Goal: Transaction & Acquisition: Book appointment/travel/reservation

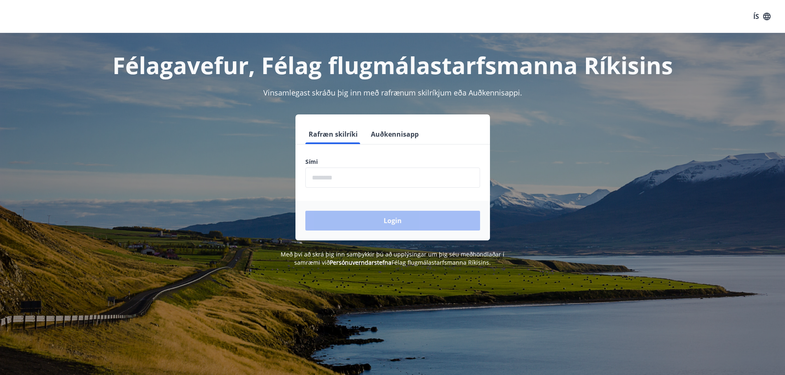
click at [355, 184] on input "phone" at bounding box center [392, 178] width 175 height 20
type input "********"
click at [305, 211] on button "Login" at bounding box center [392, 221] width 175 height 20
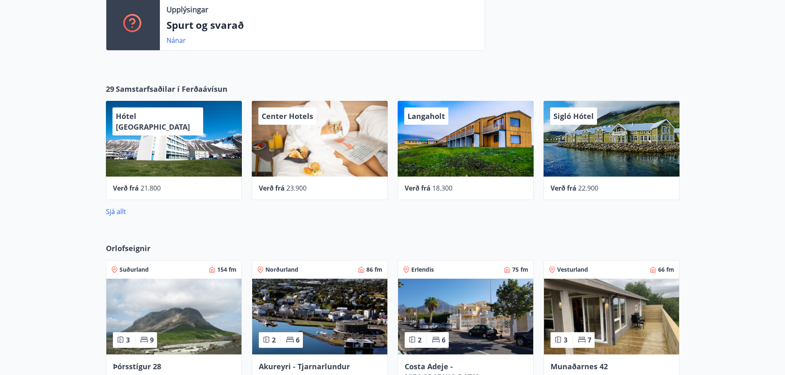
drag, startPoint x: 55, startPoint y: 201, endPoint x: 152, endPoint y: 238, distance: 103.8
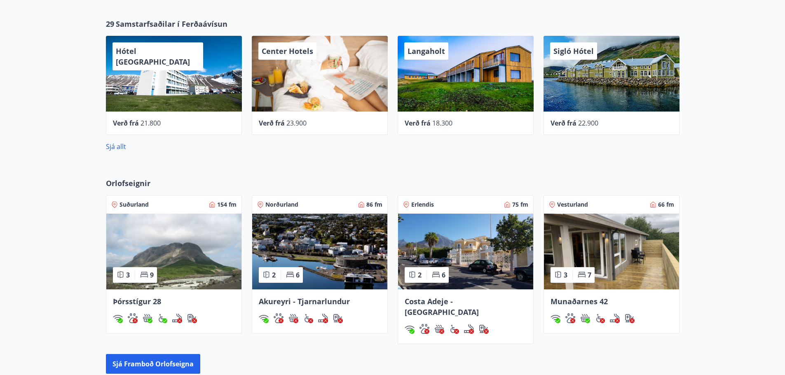
click at [341, 263] on img at bounding box center [319, 252] width 135 height 76
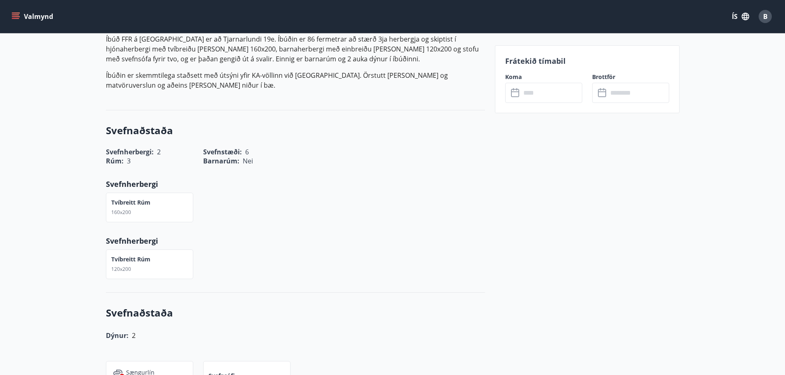
drag, startPoint x: 333, startPoint y: 241, endPoint x: 329, endPoint y: 297, distance: 56.2
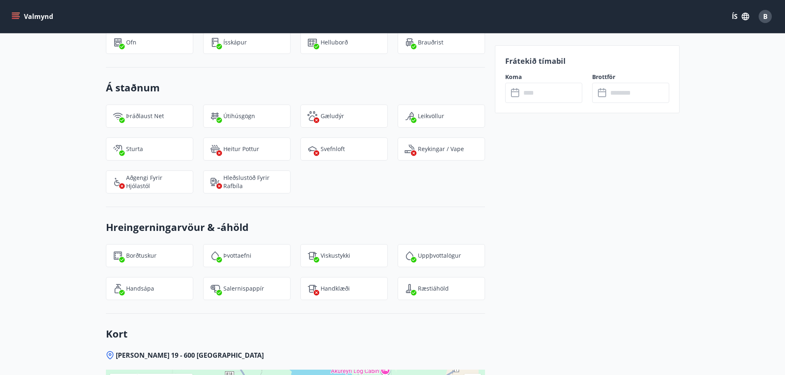
drag, startPoint x: 327, startPoint y: 187, endPoint x: 307, endPoint y: 126, distance: 63.4
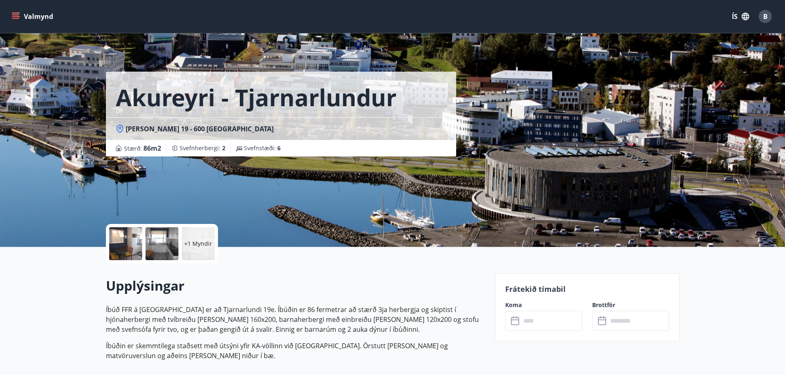
drag, startPoint x: 431, startPoint y: 207, endPoint x: 388, endPoint y: 135, distance: 84.3
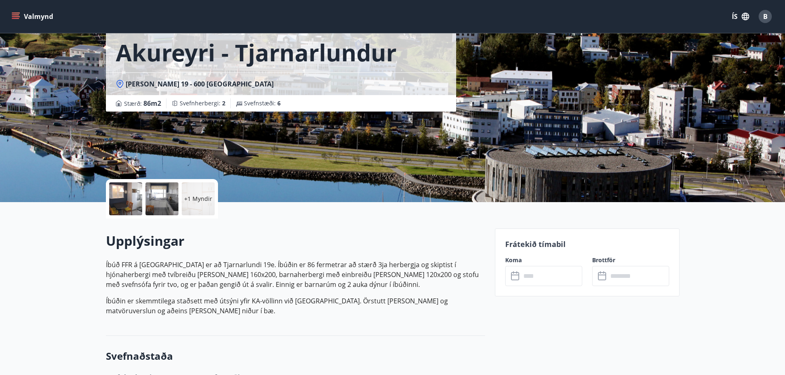
scroll to position [124, 0]
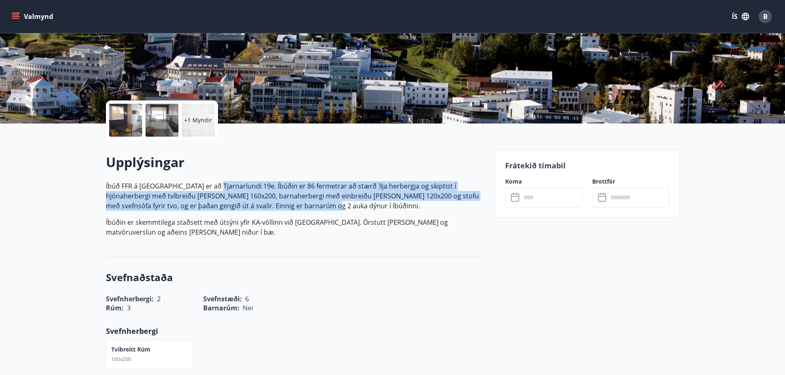
drag, startPoint x: 213, startPoint y: 191, endPoint x: 362, endPoint y: 203, distance: 150.4
click at [362, 203] on p "Íbúð FFR á Akureyri er að Tjarnarlundi 19e. Íbúðin er 86 fermetrar að stærð 3ja…" at bounding box center [295, 196] width 379 height 30
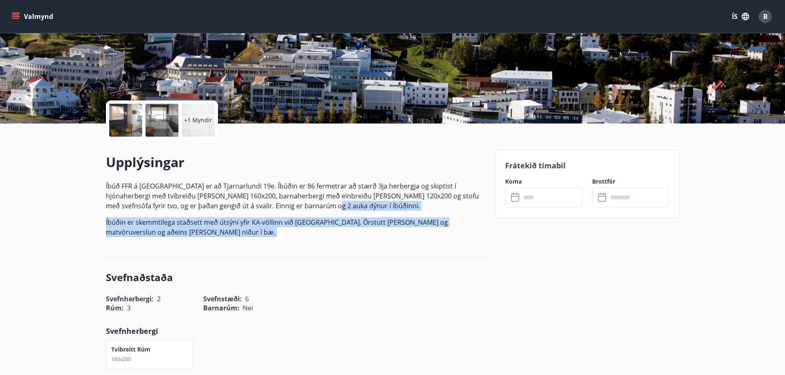
drag, startPoint x: 362, startPoint y: 203, endPoint x: 222, endPoint y: 231, distance: 142.8
click at [222, 231] on p "Íbúð FFR á Akureyri er að Tjarnarlundi 19e. Íbúðin er 86 fermetrar að stærð 3ja…" at bounding box center [295, 209] width 379 height 56
click at [223, 230] on p "Íbúðin er skemmtilega staðsett með útsýni yfir KA-völlinn við Dalsbraut. Örstut…" at bounding box center [295, 227] width 379 height 20
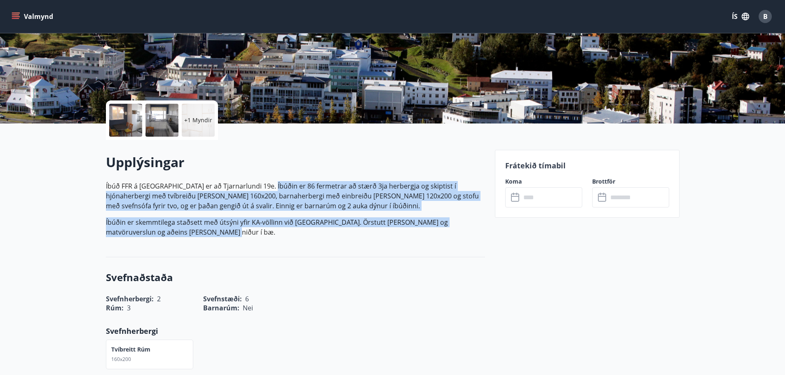
drag, startPoint x: 241, startPoint y: 235, endPoint x: 268, endPoint y: 171, distance: 69.4
click at [264, 175] on div "Upplýsingar Íbúð FFR á Akureyri er að Tjarnarlundi 19e. Íbúðin er 86 fermetrar …" at bounding box center [295, 198] width 379 height 91
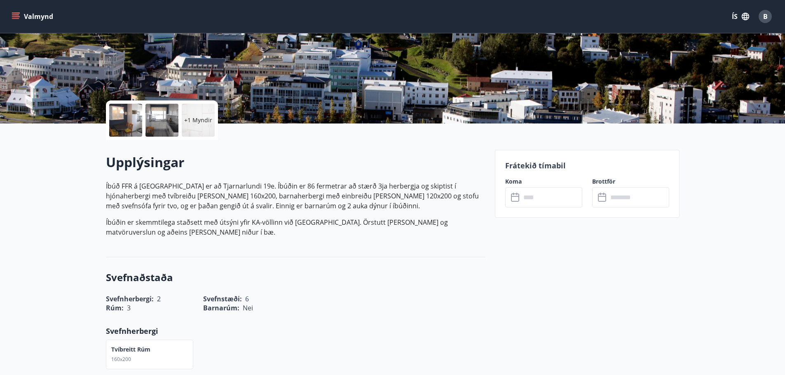
click at [287, 158] on h2 "Upplýsingar" at bounding box center [295, 162] width 379 height 18
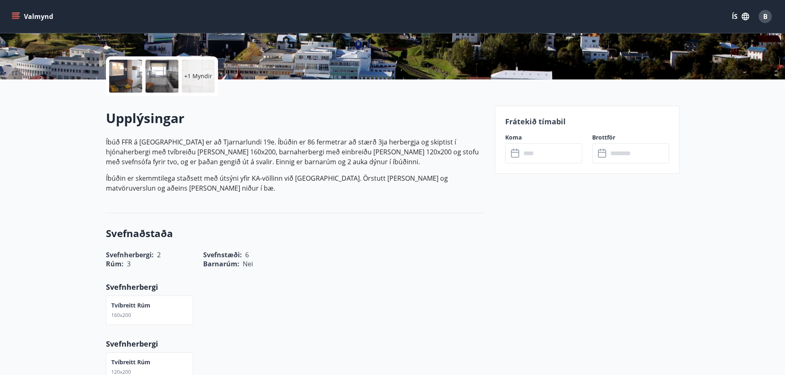
drag, startPoint x: 325, startPoint y: 158, endPoint x: 325, endPoint y: 176, distance: 18.1
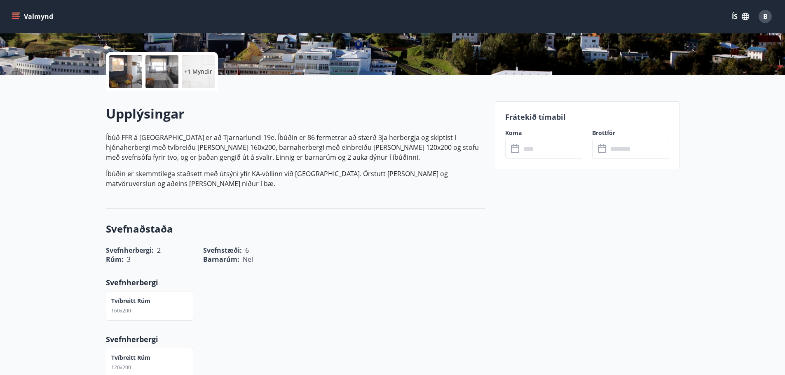
click at [332, 184] on p "Íbúðin er skemmtilega staðsett með útsýni yfir KA-völlinn við Dalsbraut. Örstut…" at bounding box center [295, 179] width 379 height 20
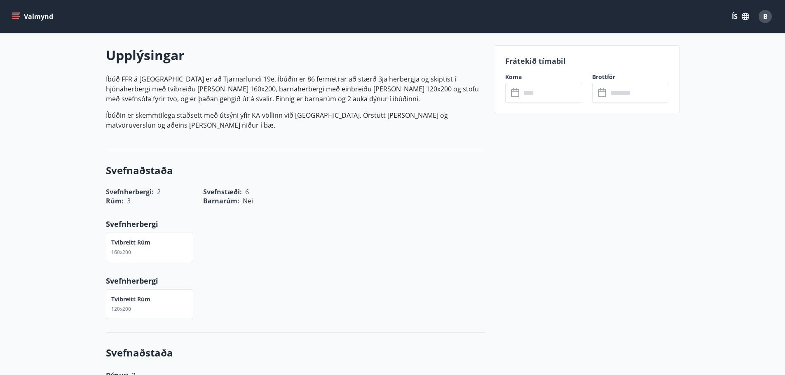
drag, startPoint x: 536, startPoint y: 217, endPoint x: 527, endPoint y: 244, distance: 27.7
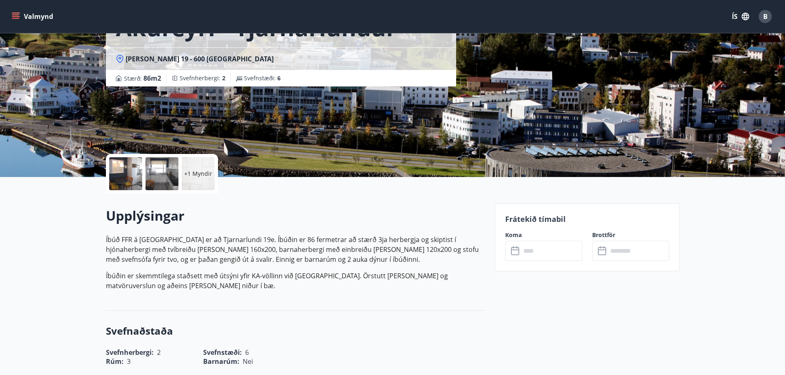
scroll to position [4, 0]
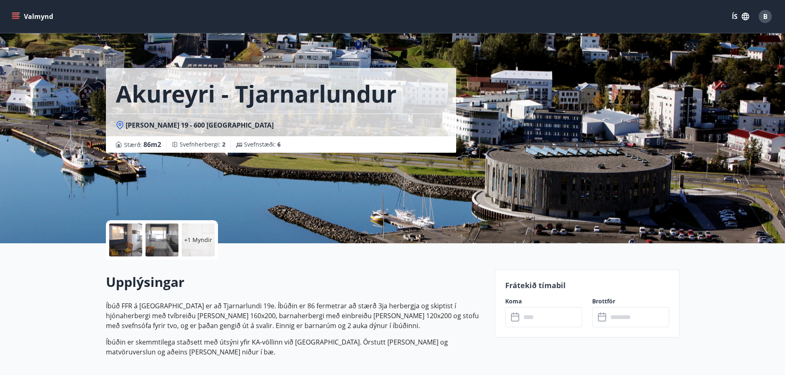
drag, startPoint x: 524, startPoint y: 238, endPoint x: 498, endPoint y: 176, distance: 66.5
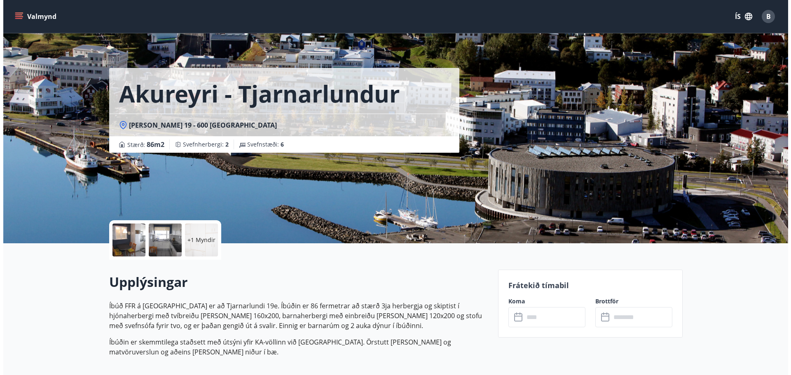
scroll to position [0, 0]
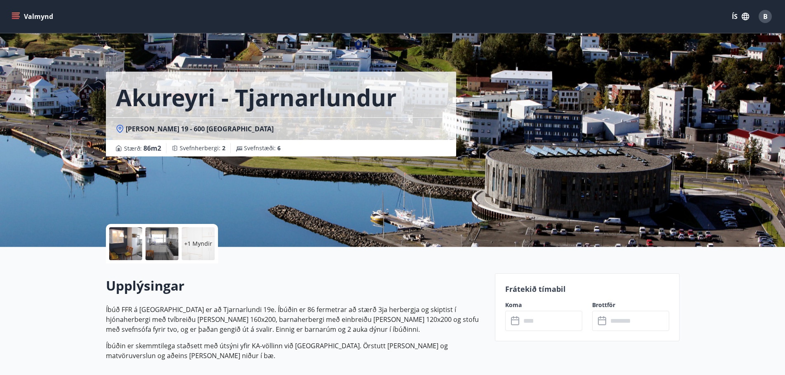
drag, startPoint x: 354, startPoint y: 240, endPoint x: 357, endPoint y: 223, distance: 17.2
click at [137, 243] on div at bounding box center [125, 243] width 33 height 33
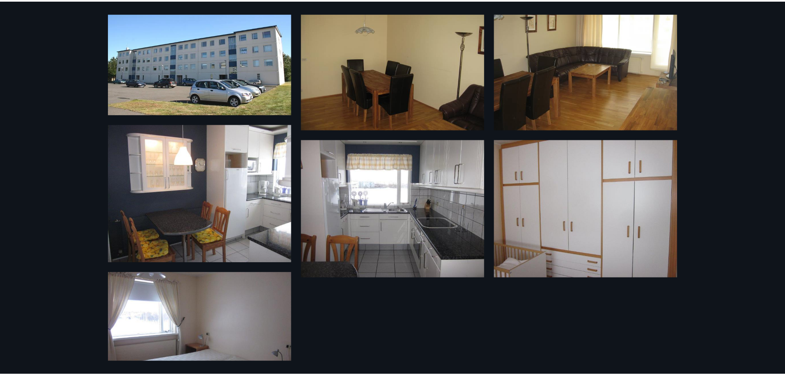
scroll to position [41, 0]
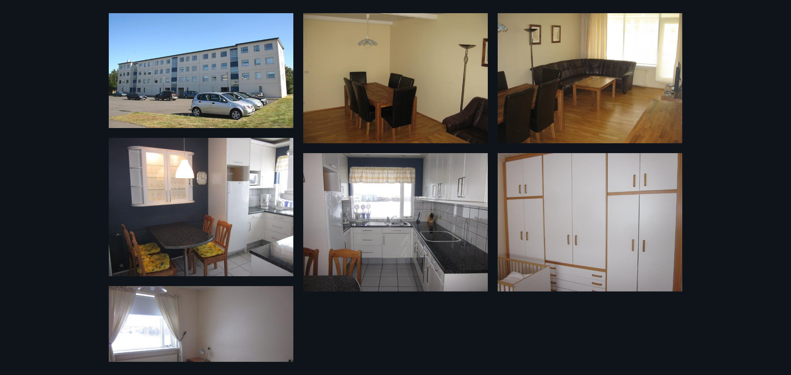
click at [34, 32] on div "7 Myndir" at bounding box center [395, 187] width 791 height 375
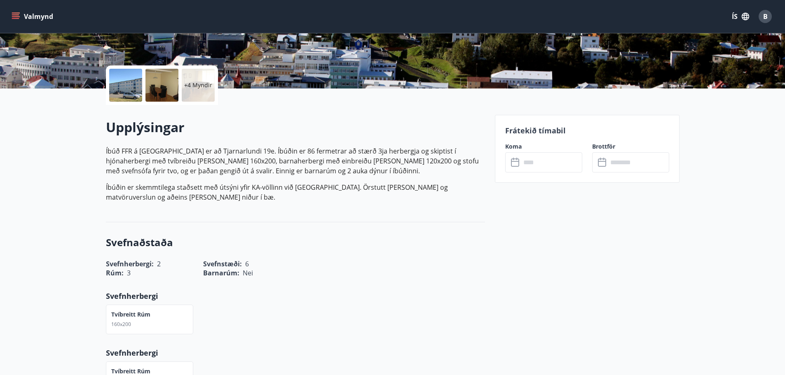
scroll to position [165, 0]
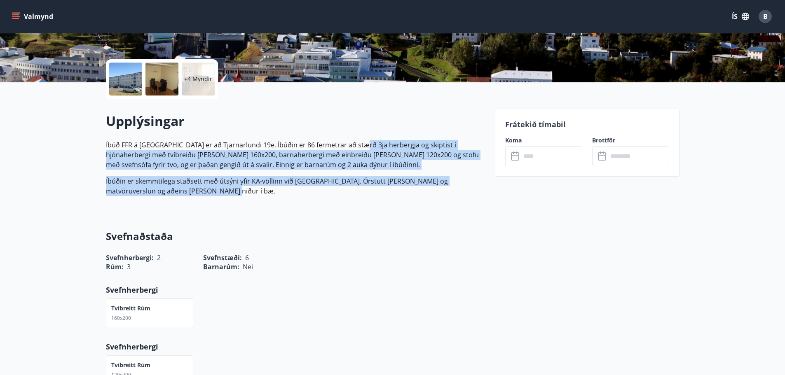
drag, startPoint x: 355, startPoint y: 189, endPoint x: 356, endPoint y: 141, distance: 48.6
click at [356, 141] on p "Íbúð FFR á Akureyri er að Tjarnarlundi 19e. Íbúðin er 86 fermetrar að stærð 3ja…" at bounding box center [295, 168] width 379 height 56
click at [356, 140] on p "Íbúð FFR á Akureyri er að Tjarnarlundi 19e. Íbúðin er 86 fermetrar að stærð 3ja…" at bounding box center [295, 155] width 379 height 30
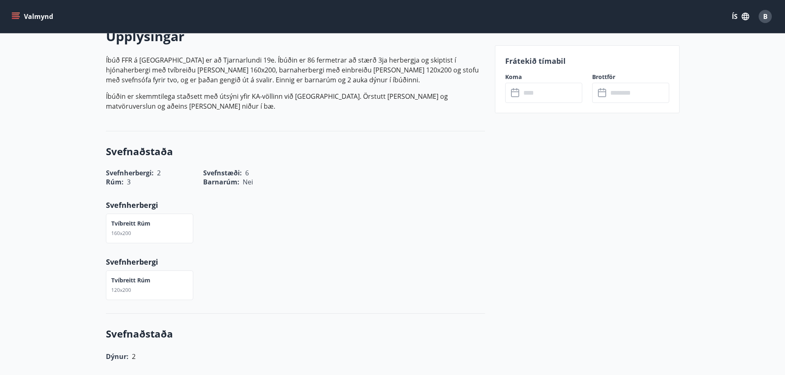
drag, startPoint x: 356, startPoint y: 140, endPoint x: 348, endPoint y: 183, distance: 43.9
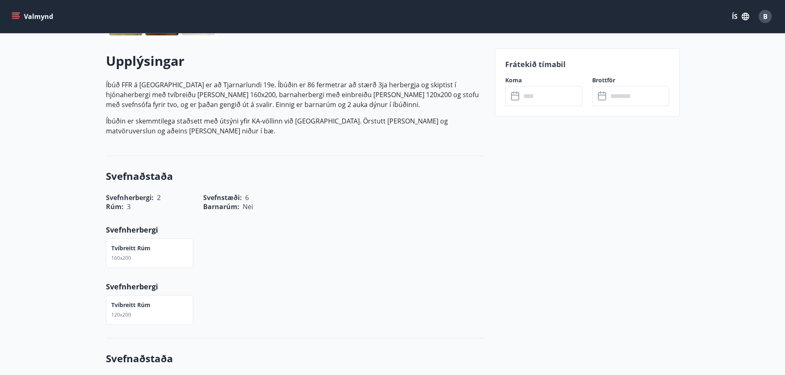
drag, startPoint x: 347, startPoint y: 169, endPoint x: 348, endPoint y: 139, distance: 30.5
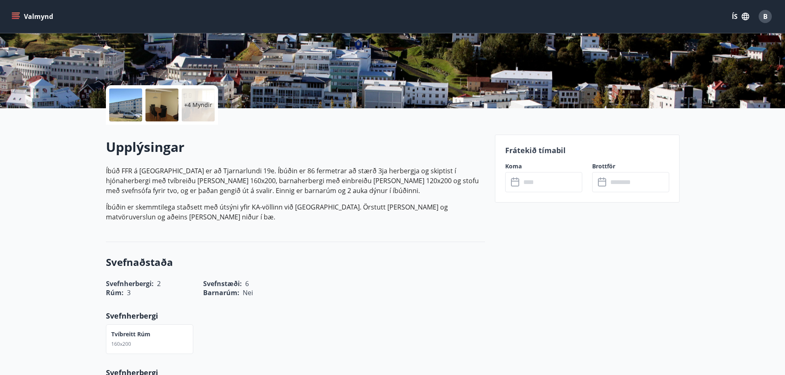
scroll to position [180, 0]
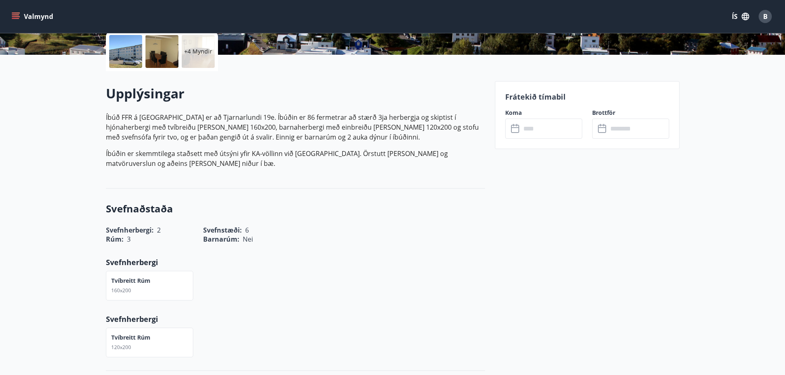
drag, startPoint x: 352, startPoint y: 139, endPoint x: 352, endPoint y: 150, distance: 11.5
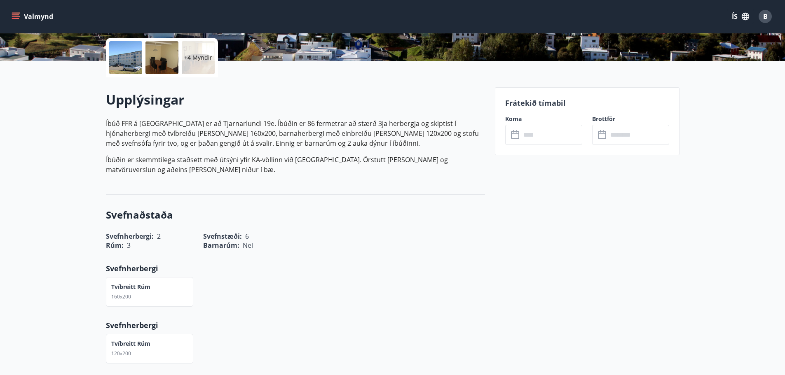
drag, startPoint x: 351, startPoint y: 150, endPoint x: 351, endPoint y: 142, distance: 7.8
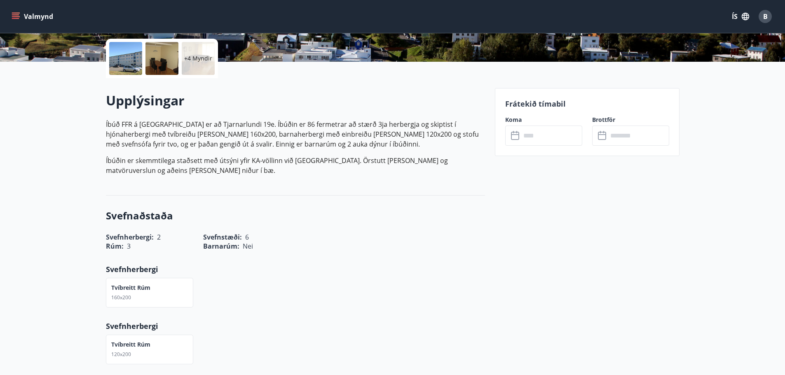
drag, startPoint x: 635, startPoint y: 235, endPoint x: 588, endPoint y: 142, distance: 104.2
click at [563, 144] on input "text" at bounding box center [551, 136] width 61 height 20
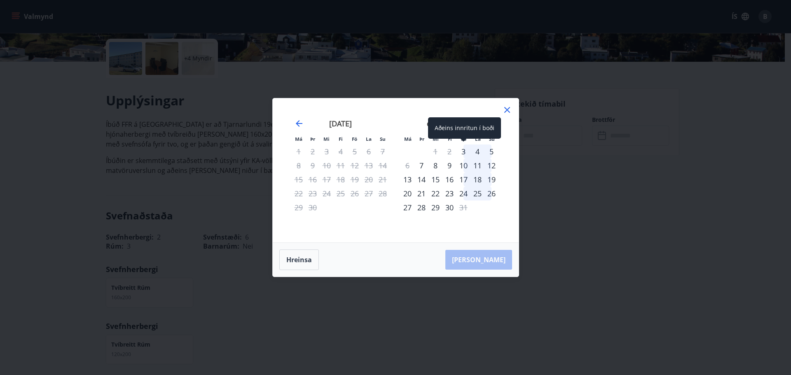
click at [465, 151] on div "3" at bounding box center [463, 152] width 14 height 14
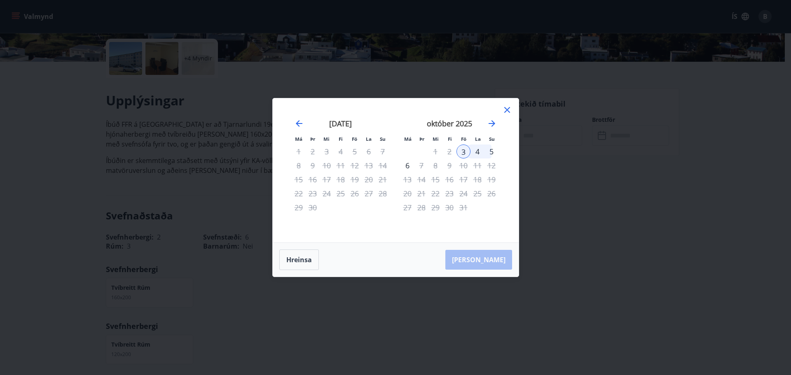
click at [493, 152] on div "5" at bounding box center [491, 152] width 14 height 14
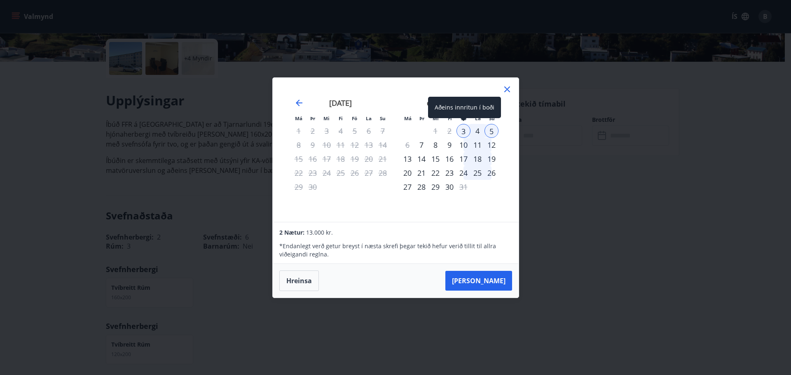
drag, startPoint x: 464, startPoint y: 128, endPoint x: 494, endPoint y: 133, distance: 30.4
click at [464, 129] on div "3" at bounding box center [463, 131] width 14 height 14
click at [478, 128] on div "4" at bounding box center [477, 131] width 14 height 14
click at [500, 88] on div "október 2025 1 2 3 4 5 6 7 8 9 10 11 12 13 14 15 16 17 18 19 20 21 22 23 24 25 …" at bounding box center [449, 155] width 109 height 135
click at [510, 91] on icon at bounding box center [507, 89] width 10 height 10
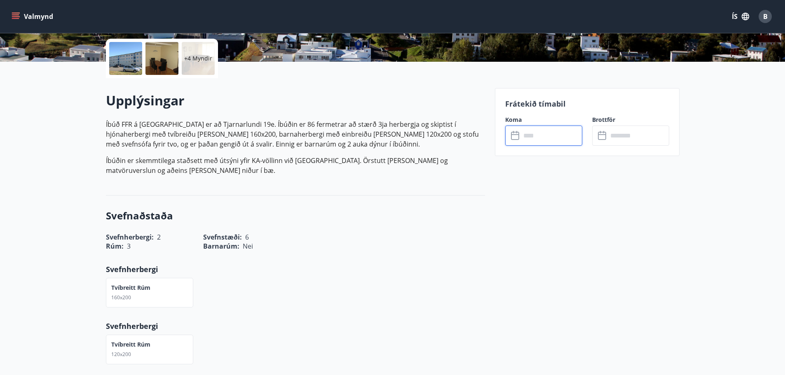
click at [534, 130] on input "text" at bounding box center [551, 136] width 61 height 20
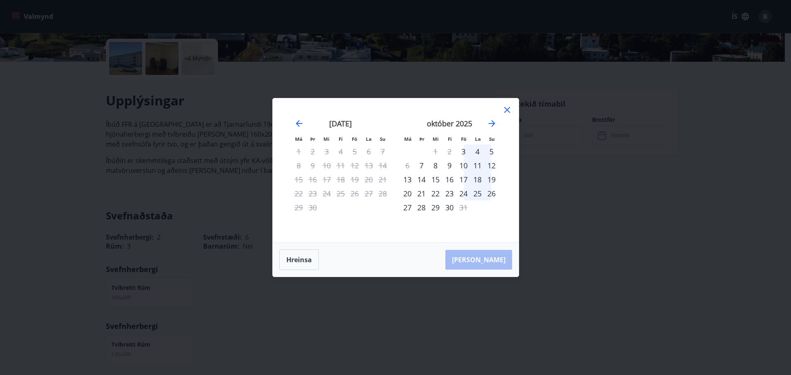
click at [475, 150] on div "4" at bounding box center [477, 152] width 14 height 14
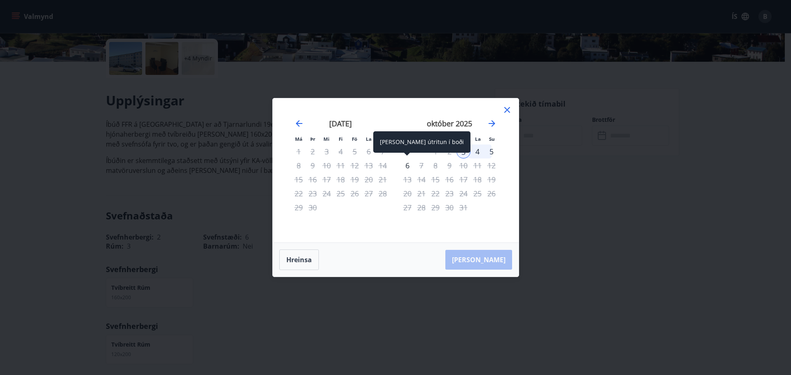
click at [408, 167] on div "6" at bounding box center [407, 166] width 14 height 14
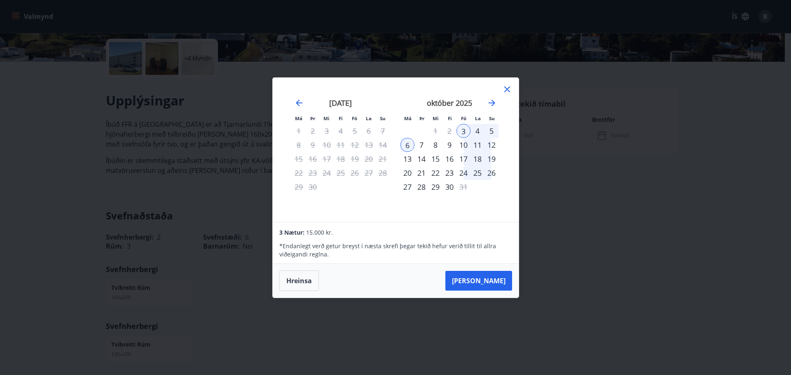
click at [506, 89] on icon at bounding box center [507, 89] width 6 height 6
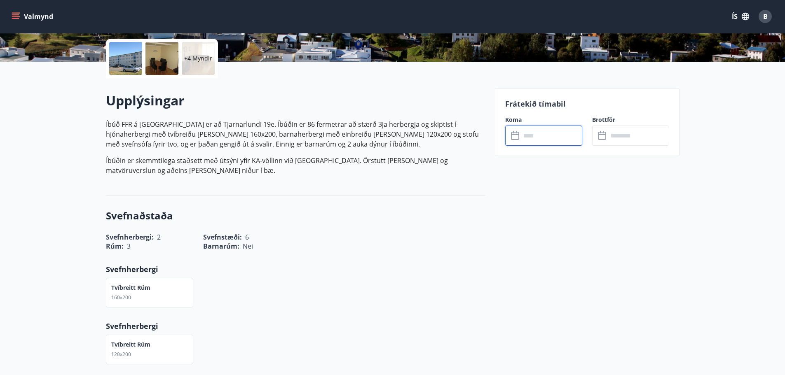
click at [539, 133] on input "text" at bounding box center [551, 136] width 61 height 20
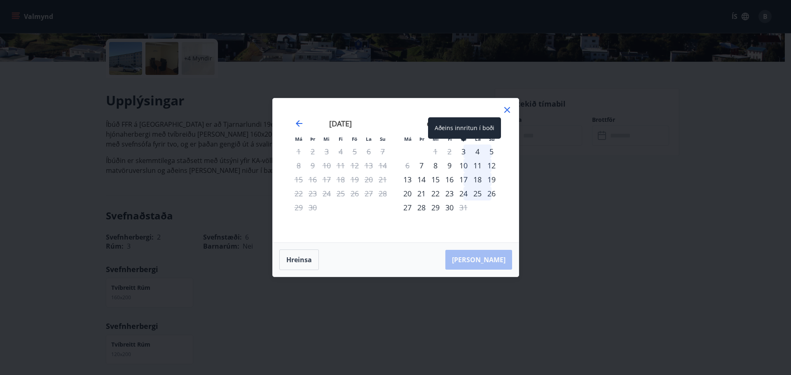
click at [459, 150] on div "3" at bounding box center [463, 152] width 14 height 14
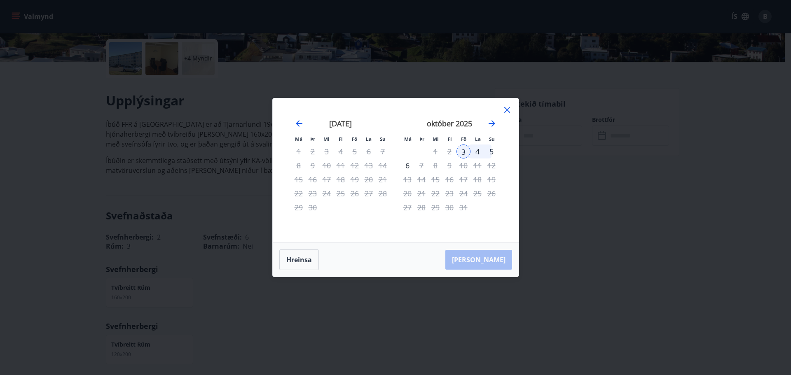
click at [494, 151] on div "5" at bounding box center [491, 152] width 14 height 14
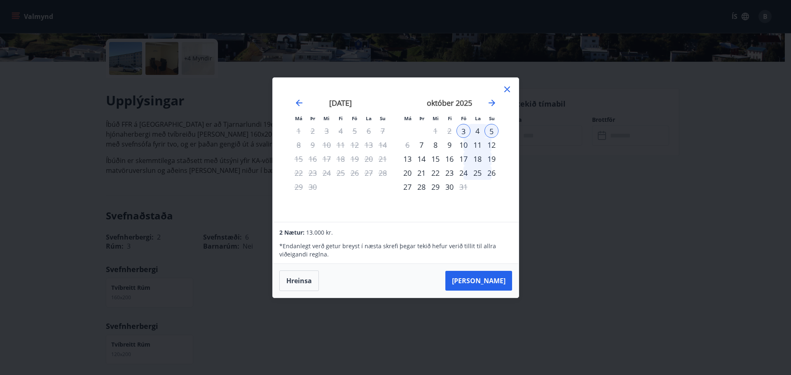
click at [509, 88] on icon at bounding box center [507, 89] width 10 height 10
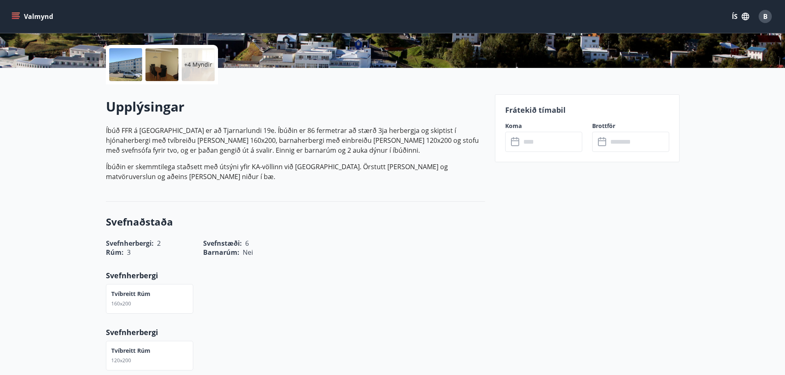
scroll to position [165, 0]
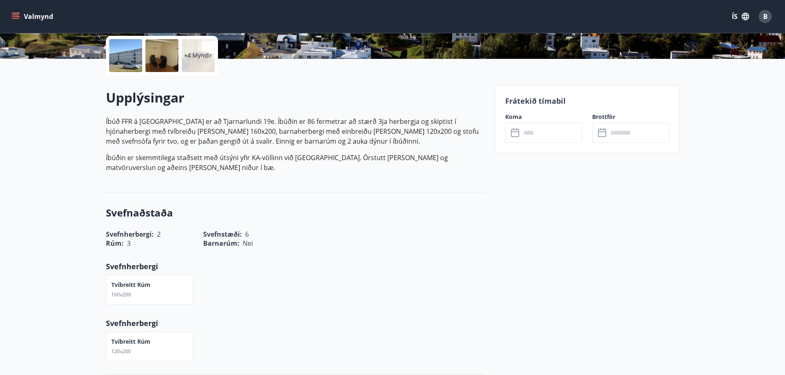
drag, startPoint x: 261, startPoint y: 201, endPoint x: 265, endPoint y: 189, distance: 12.8
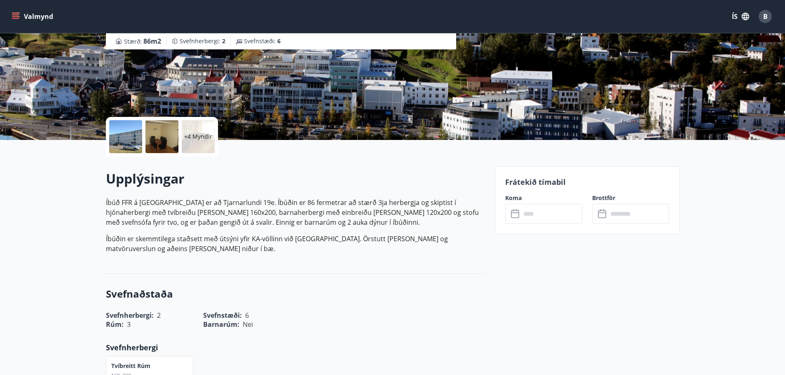
scroll to position [22, 0]
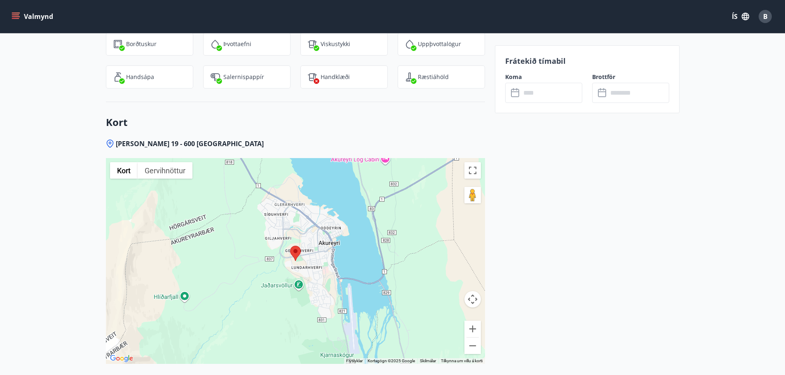
drag, startPoint x: 358, startPoint y: 206, endPoint x: 317, endPoint y: 142, distance: 76.7
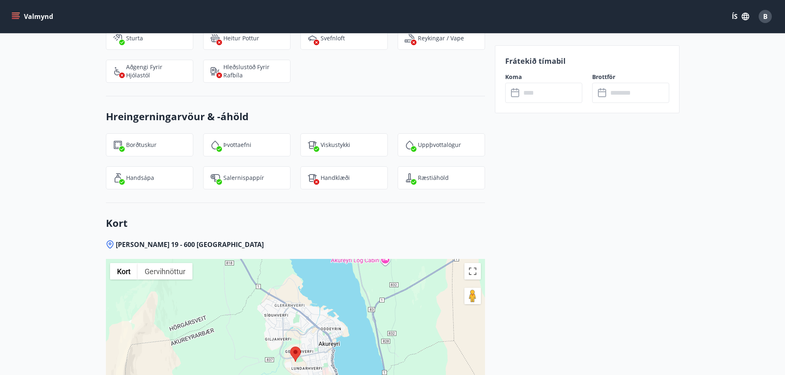
scroll to position [948, 0]
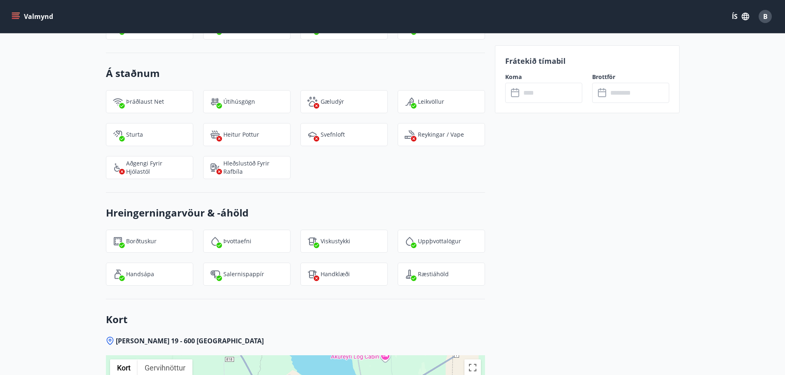
drag, startPoint x: 375, startPoint y: 230, endPoint x: 370, endPoint y: 222, distance: 8.9
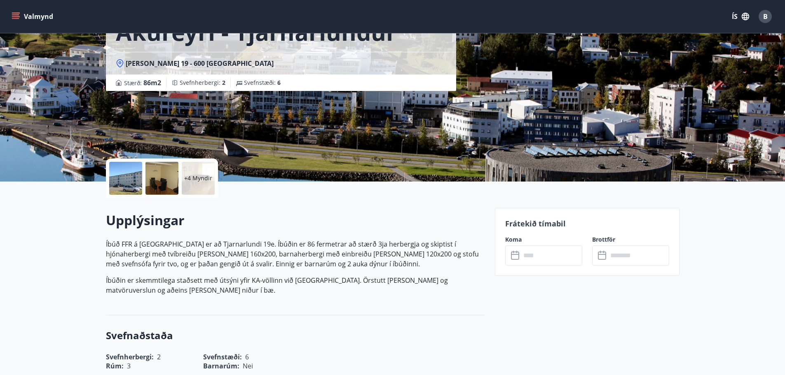
drag, startPoint x: 370, startPoint y: 224, endPoint x: 372, endPoint y: 175, distance: 49.5
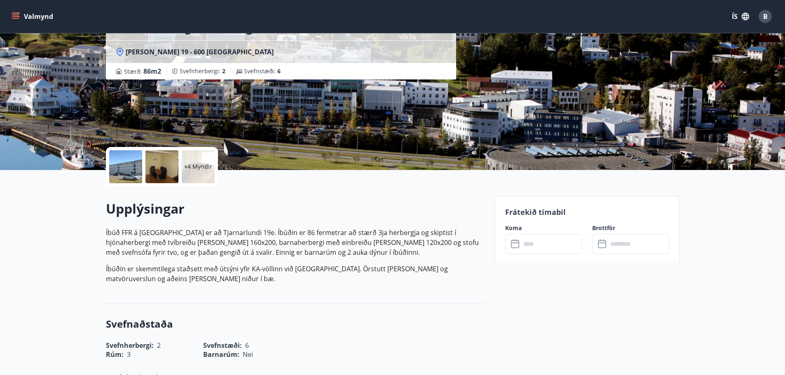
scroll to position [96, 0]
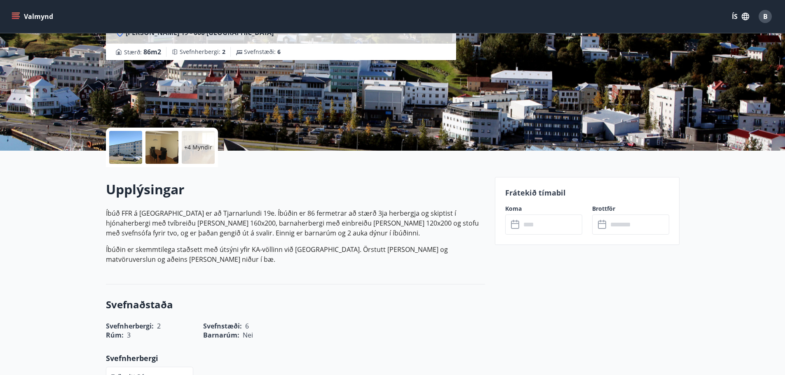
click at [529, 221] on input "text" at bounding box center [551, 225] width 61 height 20
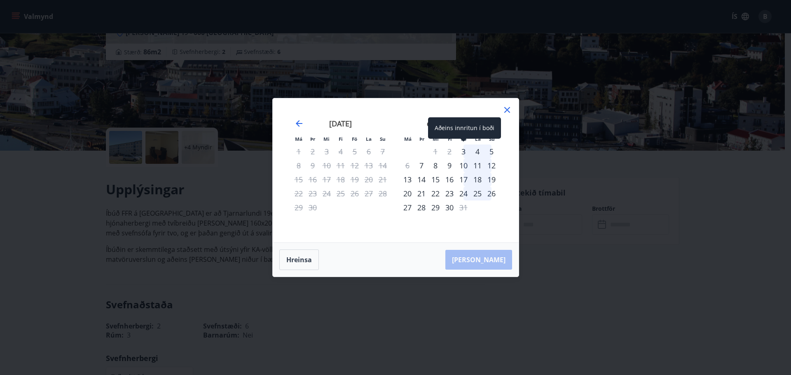
drag, startPoint x: 462, startPoint y: 148, endPoint x: 400, endPoint y: 170, distance: 66.4
click at [463, 148] on div "3" at bounding box center [463, 152] width 14 height 14
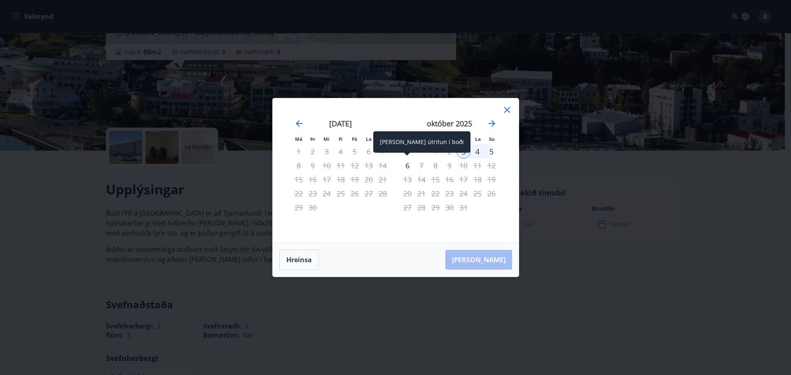
click at [405, 167] on div "6" at bounding box center [407, 166] width 14 height 14
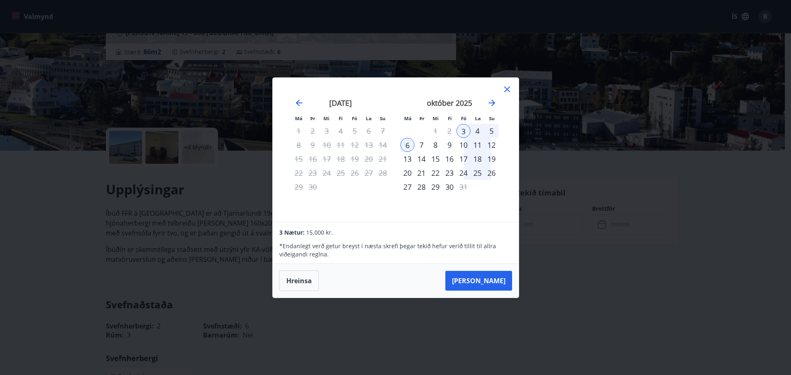
click at [488, 280] on button "Taka Frá" at bounding box center [478, 281] width 67 height 20
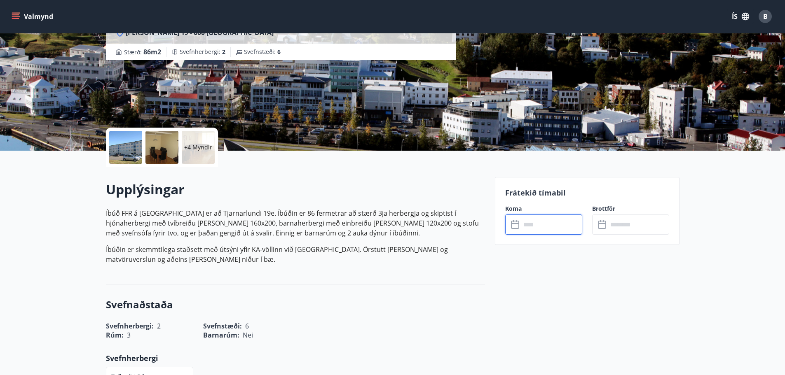
type input "******"
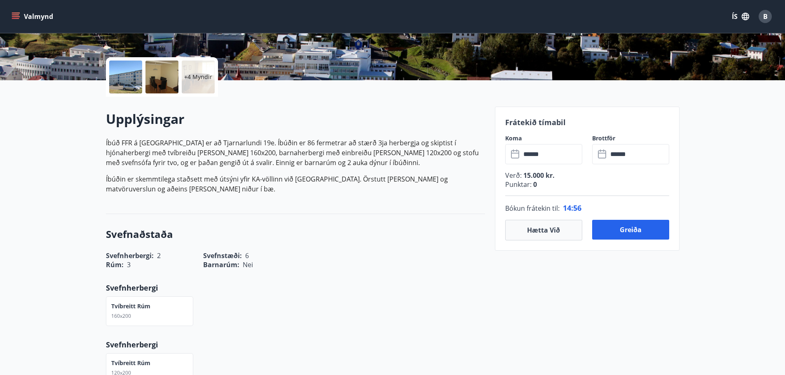
drag, startPoint x: 504, startPoint y: 254, endPoint x: 499, endPoint y: 278, distance: 24.1
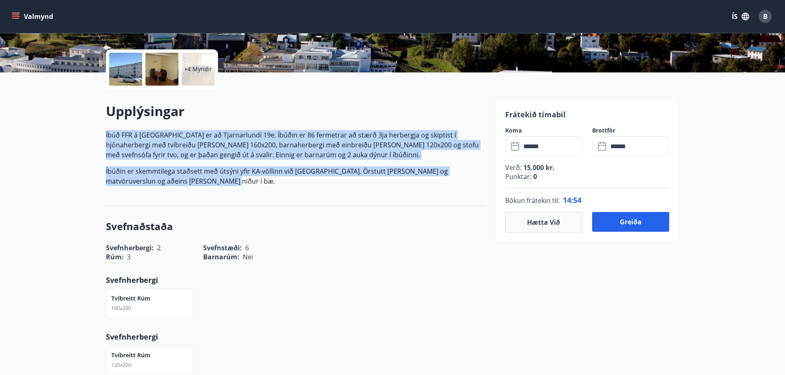
drag, startPoint x: 318, startPoint y: 185, endPoint x: 76, endPoint y: 127, distance: 249.1
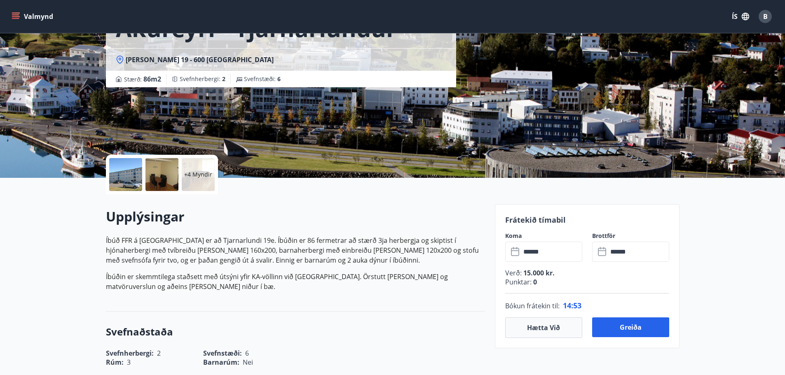
scroll to position [0, 0]
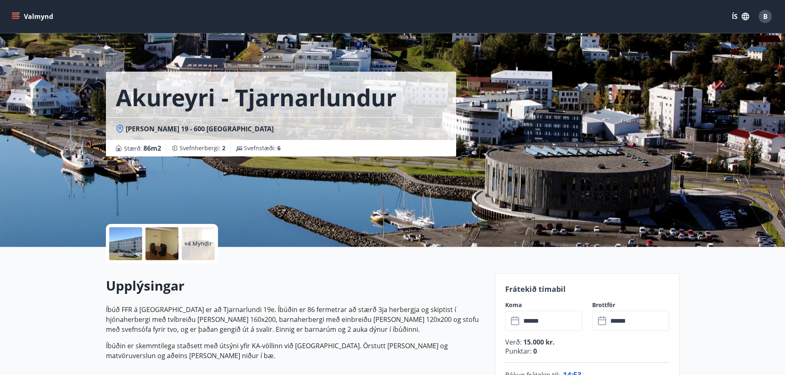
drag, startPoint x: 283, startPoint y: 225, endPoint x: 259, endPoint y: 144, distance: 85.0
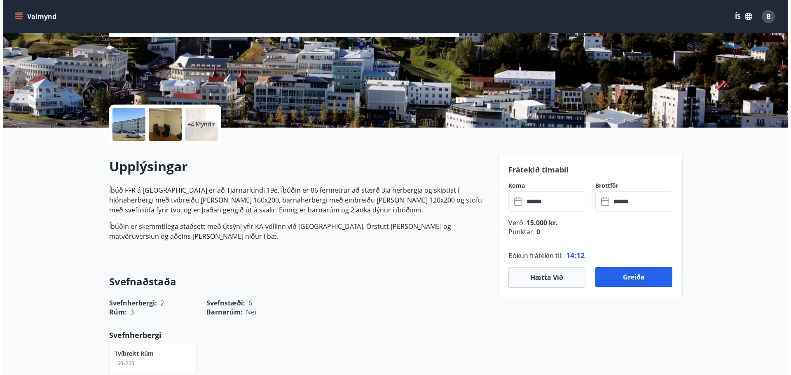
scroll to position [124, 0]
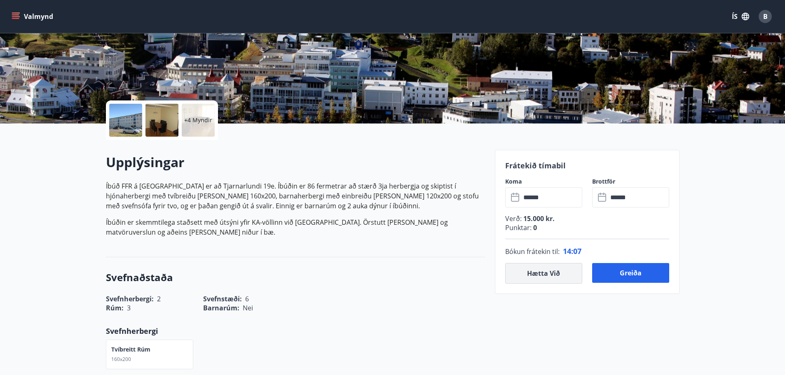
click at [537, 271] on button "Hætta við" at bounding box center [543, 273] width 77 height 21
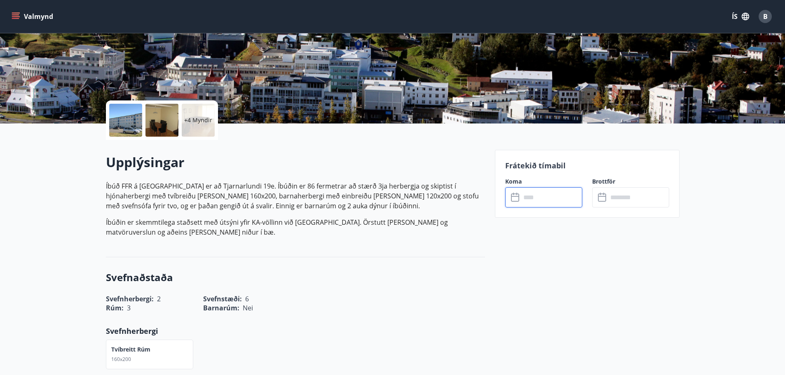
click at [551, 207] on input "text" at bounding box center [551, 197] width 61 height 20
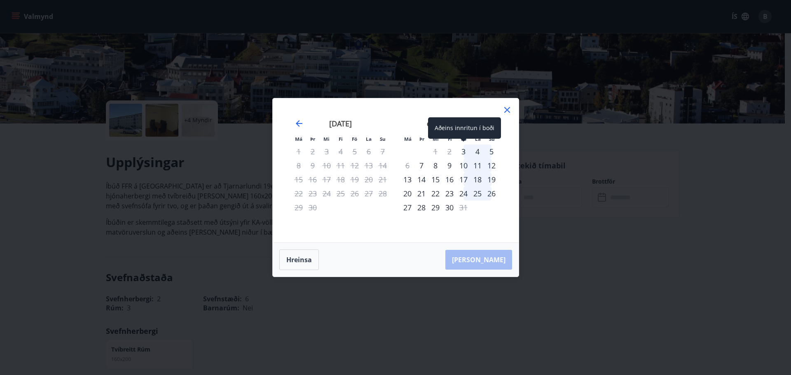
click at [460, 150] on div "3" at bounding box center [463, 152] width 14 height 14
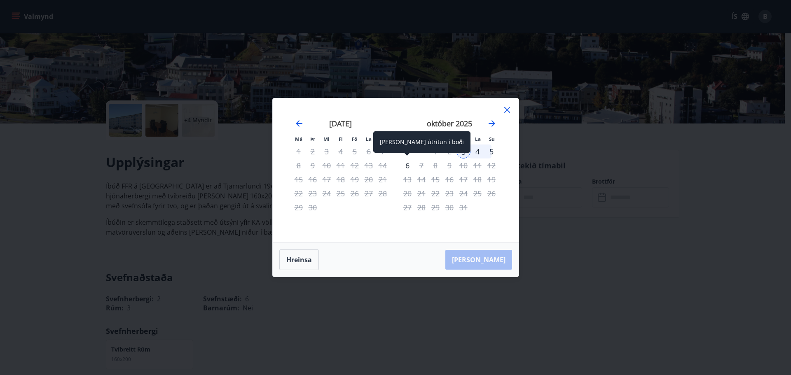
click at [406, 167] on div "6" at bounding box center [407, 166] width 14 height 14
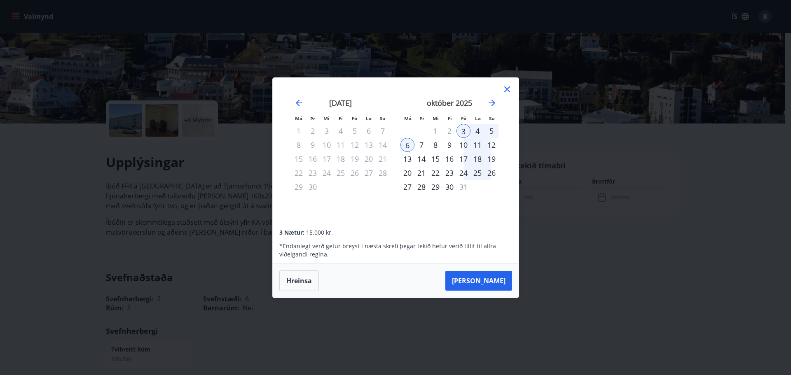
click at [503, 88] on icon at bounding box center [507, 89] width 10 height 10
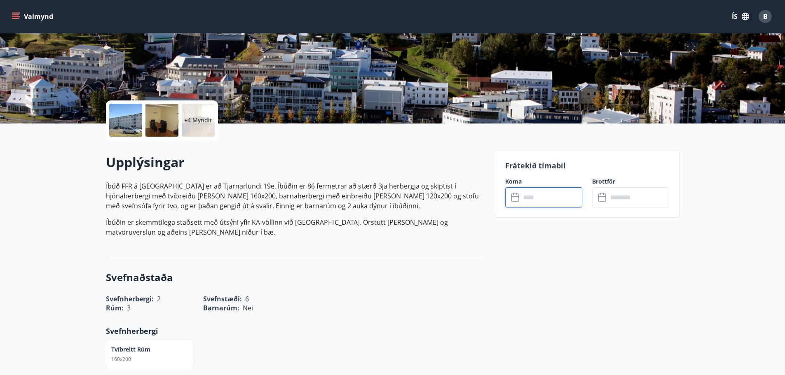
click at [196, 117] on p "+4 Myndir" at bounding box center [198, 120] width 28 height 8
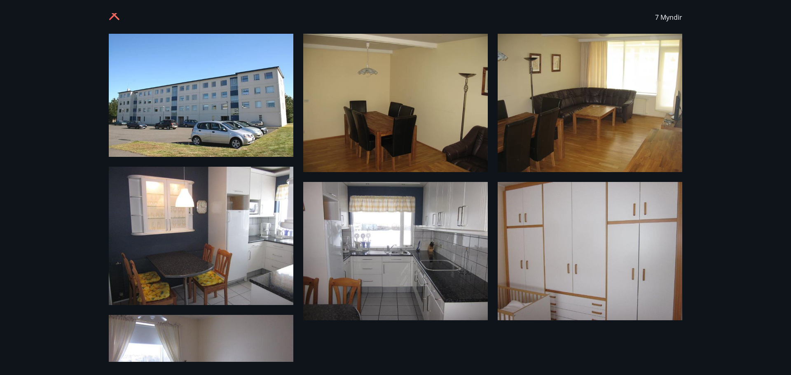
scroll to position [12, 0]
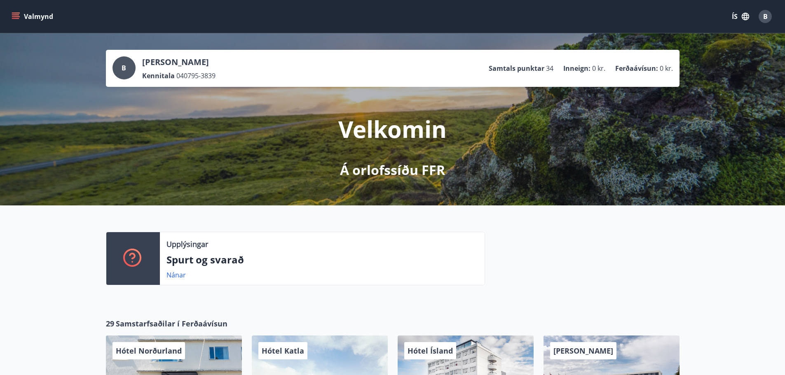
drag, startPoint x: 325, startPoint y: 176, endPoint x: 373, endPoint y: 12, distance: 170.7
click at [18, 16] on icon "menu" at bounding box center [16, 16] width 9 height 1
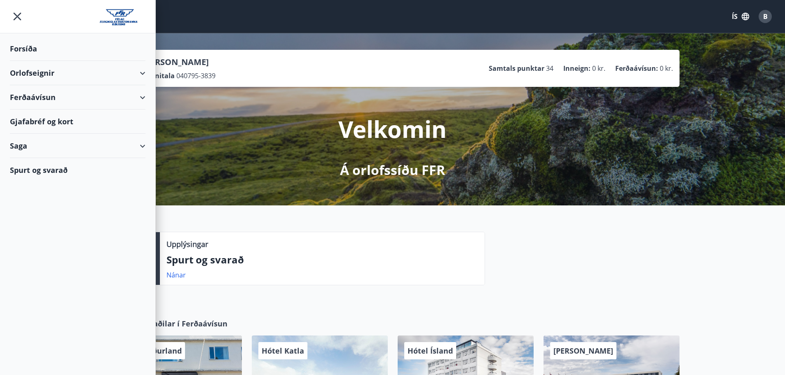
click at [131, 72] on div "Orlofseignir" at bounding box center [77, 73] width 135 height 24
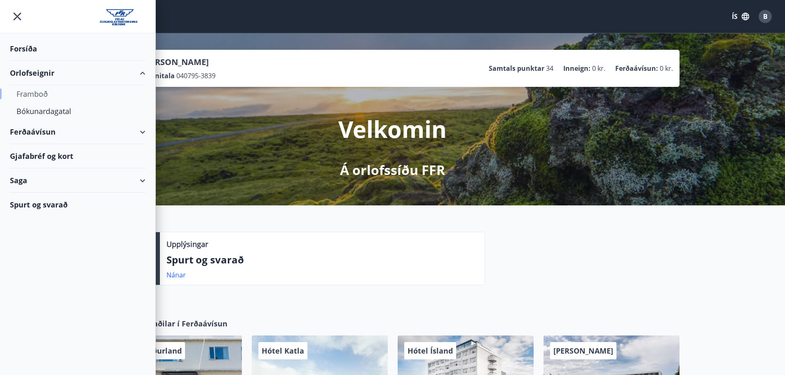
click at [27, 91] on div "Framboð" at bounding box center [77, 93] width 122 height 17
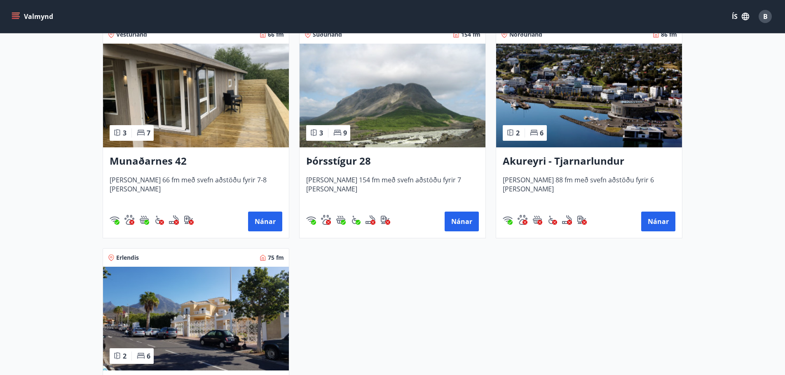
scroll to position [165, 0]
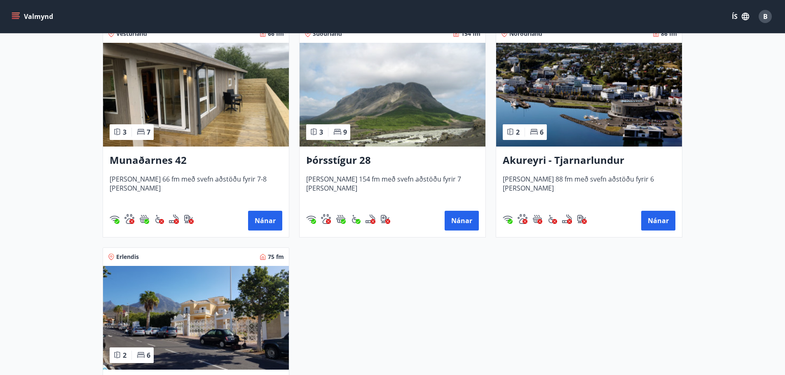
click at [561, 161] on h3 "Akureyri - Tjarnarlundur" at bounding box center [588, 160] width 173 height 15
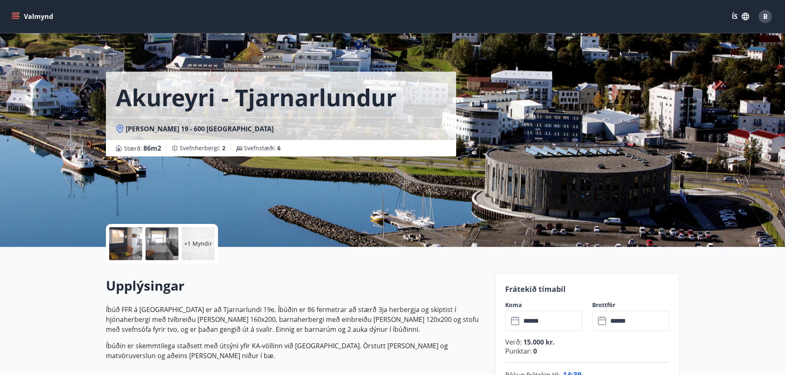
click at [193, 238] on div "+1 Myndir" at bounding box center [198, 243] width 33 height 33
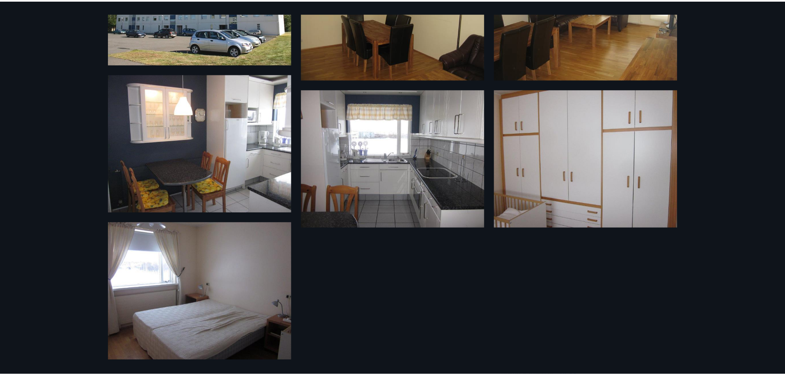
scroll to position [106, 0]
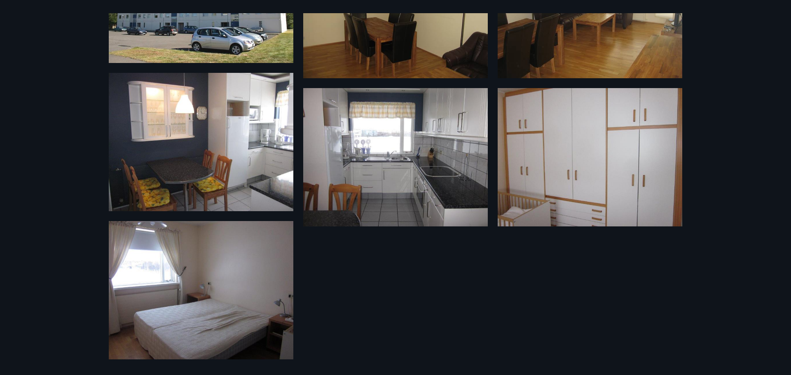
click at [55, 209] on div "7 Myndir" at bounding box center [395, 187] width 791 height 375
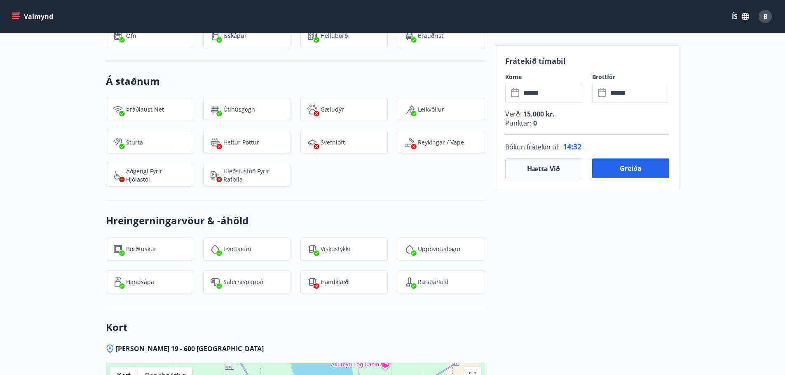
drag, startPoint x: 320, startPoint y: 278, endPoint x: 318, endPoint y: 194, distance: 84.9
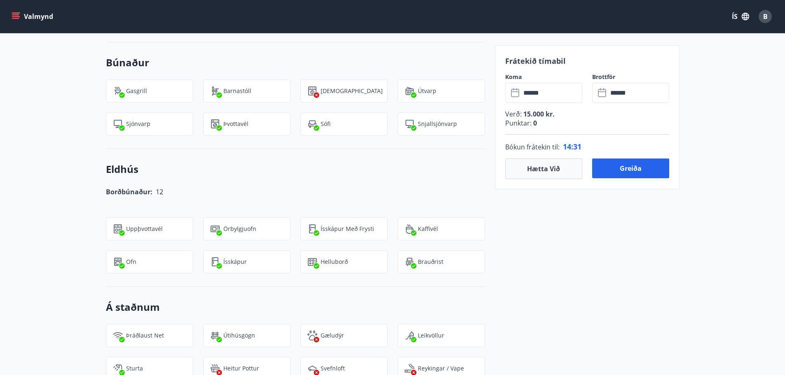
drag, startPoint x: 325, startPoint y: 285, endPoint x: 311, endPoint y: 234, distance: 52.3
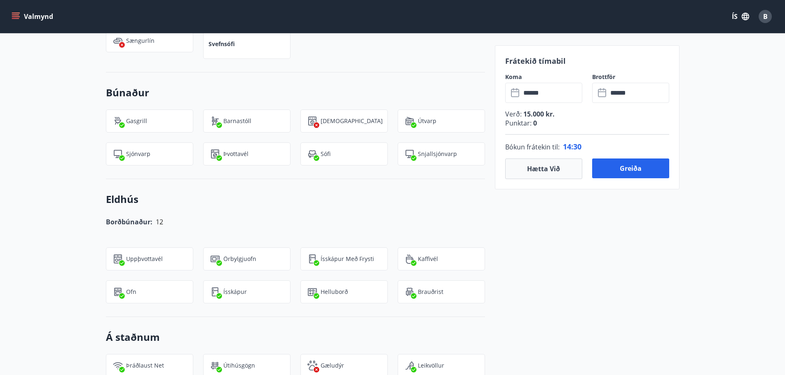
drag, startPoint x: 322, startPoint y: 272, endPoint x: 325, endPoint y: 297, distance: 25.4
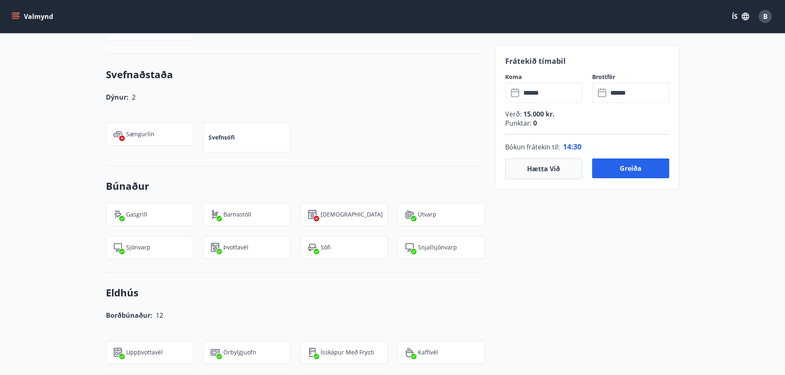
drag, startPoint x: 325, startPoint y: 295, endPoint x: 316, endPoint y: 246, distance: 50.2
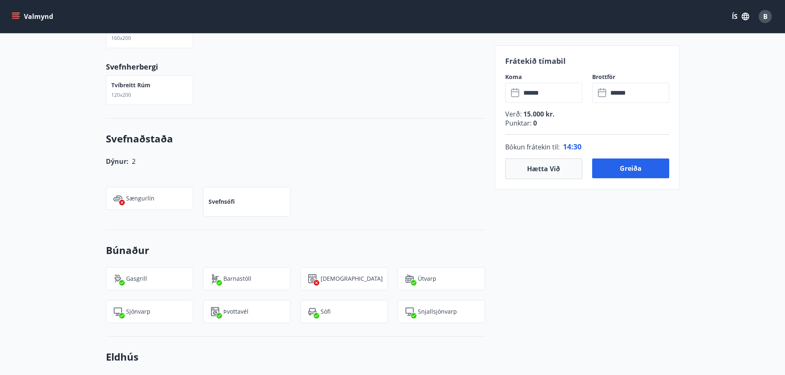
drag, startPoint x: 329, startPoint y: 285, endPoint x: 318, endPoint y: 220, distance: 65.5
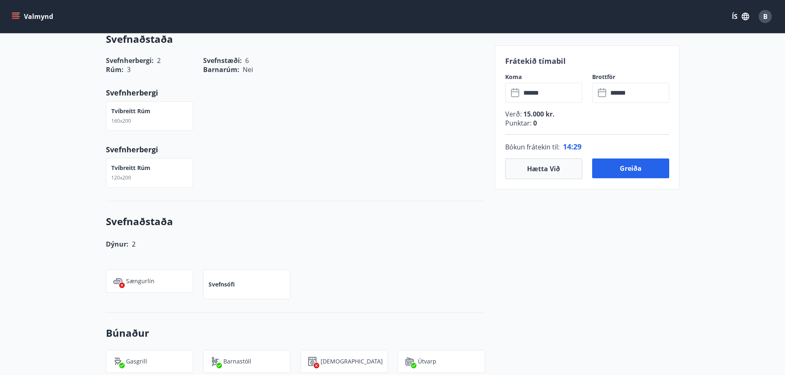
drag, startPoint x: 339, startPoint y: 255, endPoint x: 336, endPoint y: 206, distance: 49.5
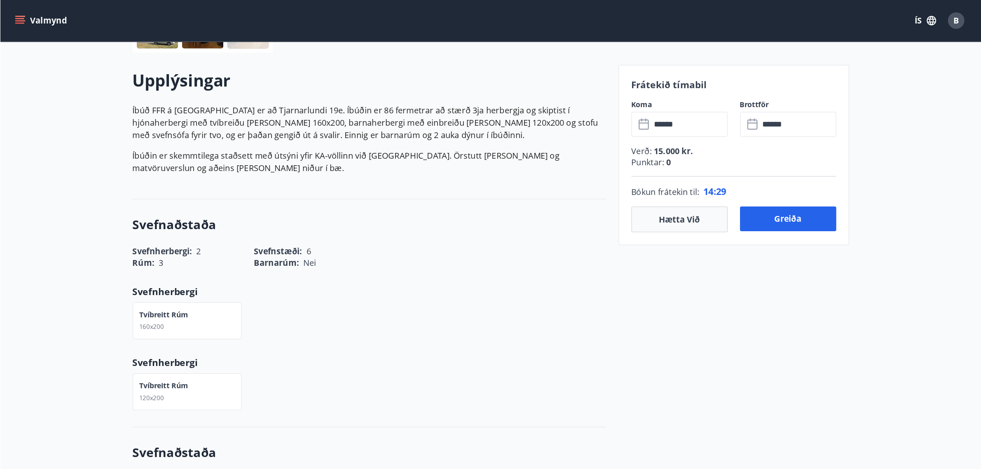
scroll to position [0, 0]
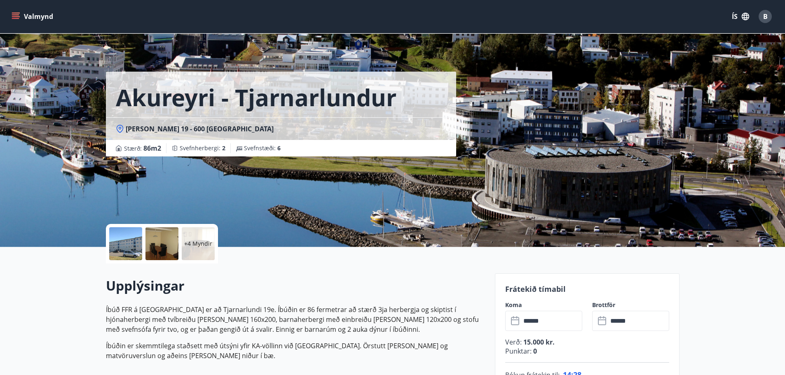
drag, startPoint x: 348, startPoint y: 253, endPoint x: 332, endPoint y: 163, distance: 90.7
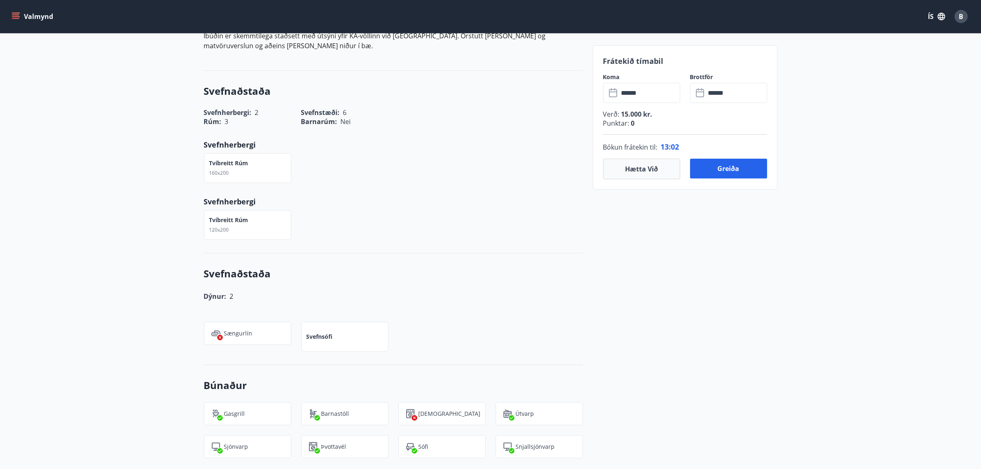
drag, startPoint x: 361, startPoint y: 364, endPoint x: 362, endPoint y: 357, distance: 7.1
click at [487, 308] on div "Dýnur: 2 Sængurlín Svefnsófi" at bounding box center [388, 316] width 389 height 71
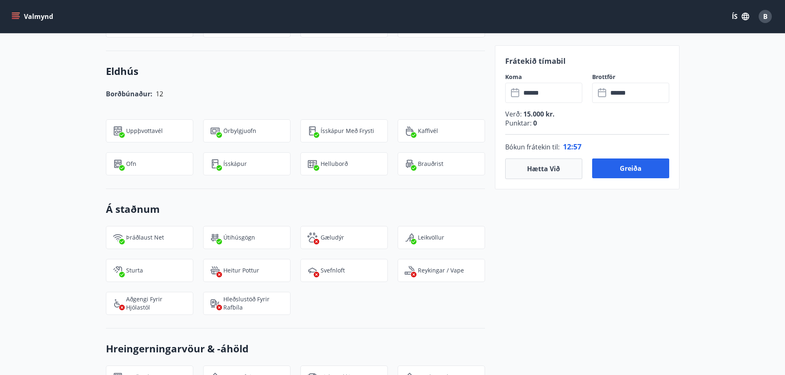
drag, startPoint x: 53, startPoint y: 240, endPoint x: 110, endPoint y: 182, distance: 81.8
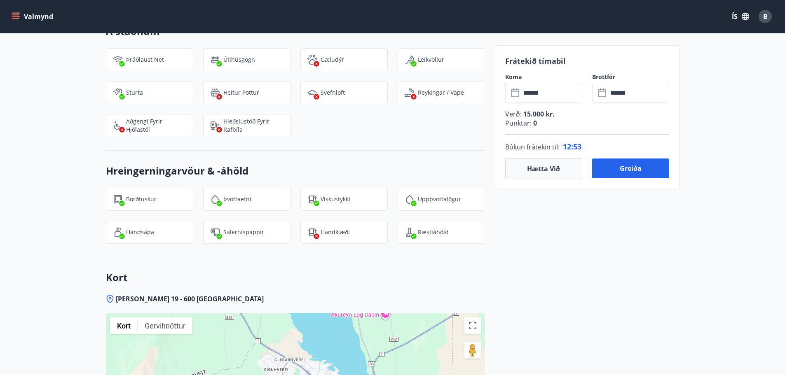
drag, startPoint x: 84, startPoint y: 231, endPoint x: 82, endPoint y: 277, distance: 45.3
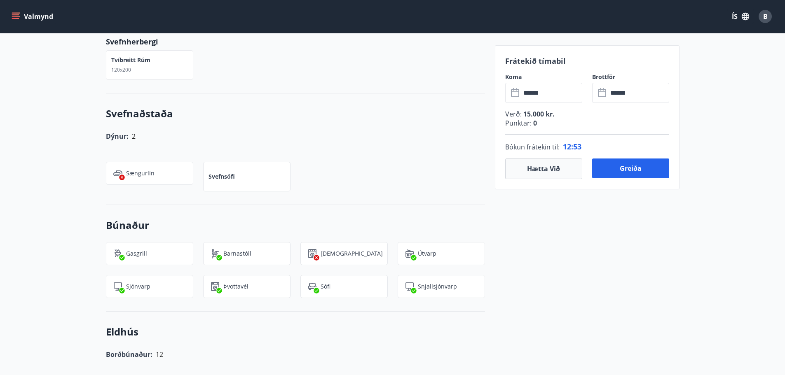
drag, startPoint x: 80, startPoint y: 257, endPoint x: 88, endPoint y: 188, distance: 69.6
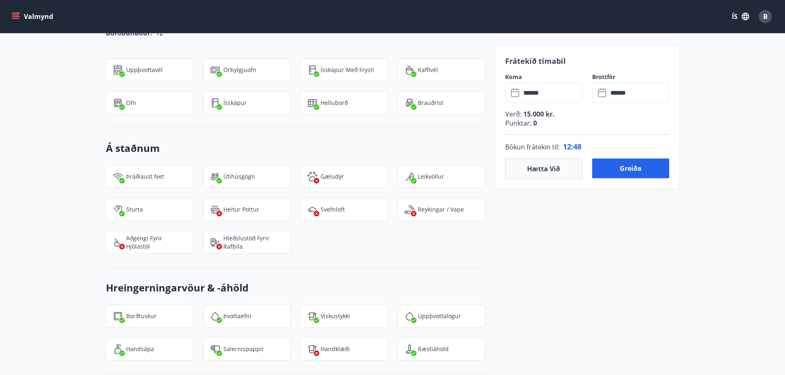
drag, startPoint x: 84, startPoint y: 204, endPoint x: 79, endPoint y: 229, distance: 25.2
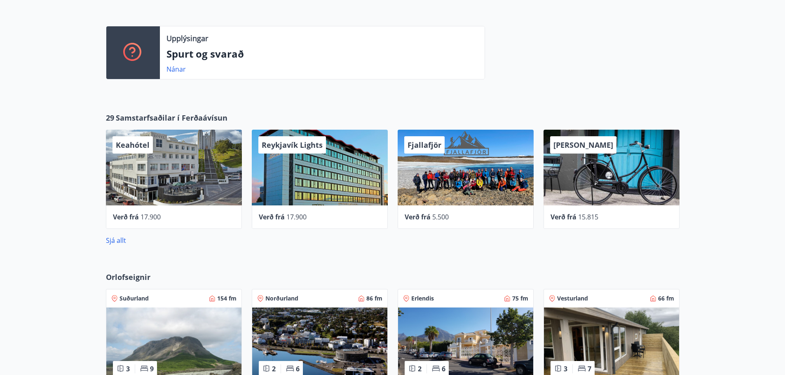
scroll to position [371, 0]
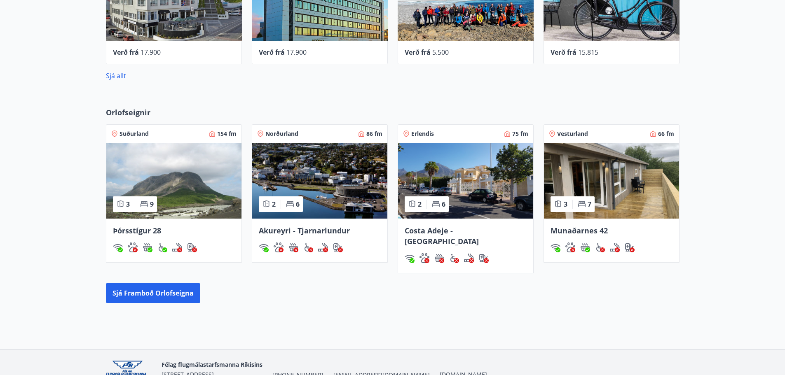
click at [360, 184] on img at bounding box center [319, 181] width 135 height 76
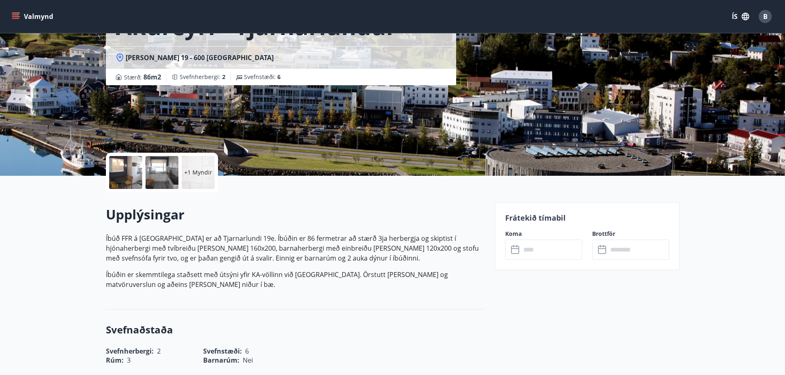
scroll to position [165, 0]
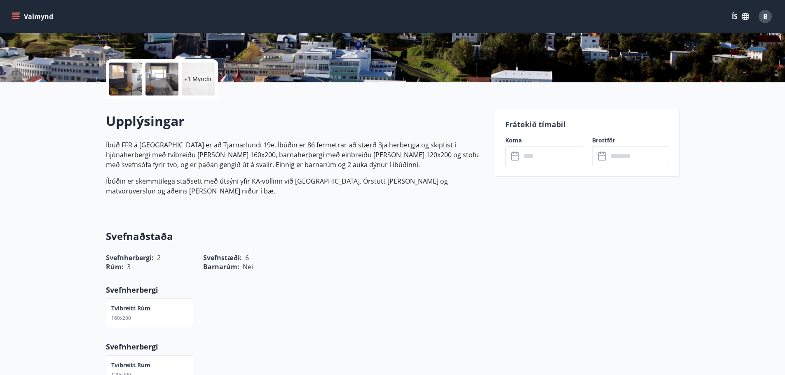
click at [543, 157] on input "text" at bounding box center [551, 156] width 61 height 20
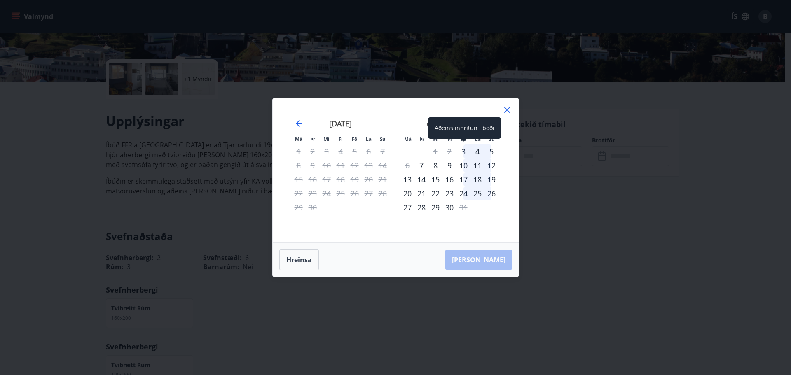
click at [462, 150] on div "3" at bounding box center [463, 152] width 14 height 14
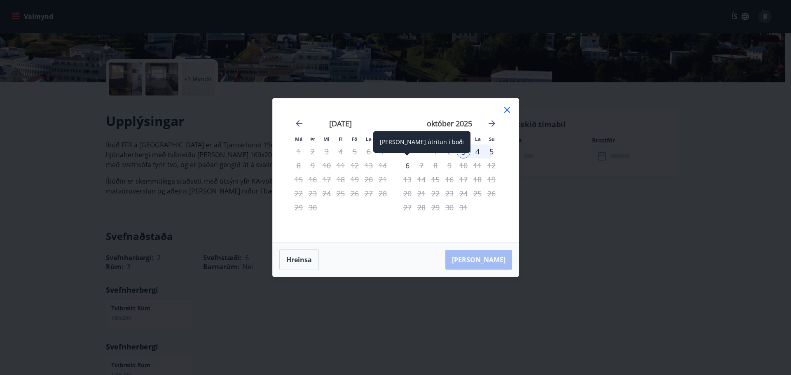
click at [408, 168] on div "6" at bounding box center [407, 166] width 14 height 14
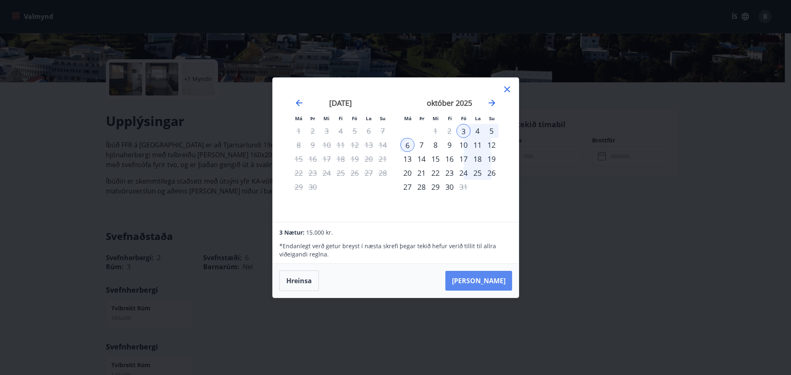
click at [497, 278] on button "Taka Frá" at bounding box center [478, 281] width 67 height 20
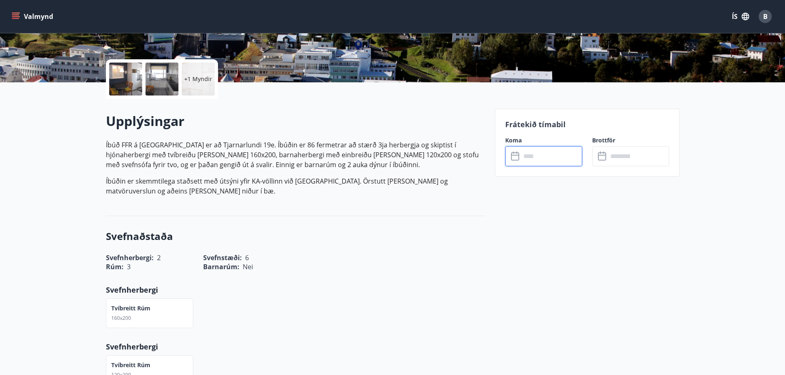
type input "******"
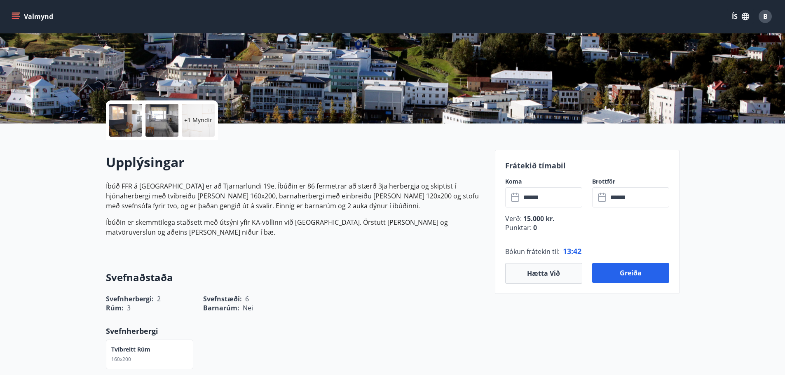
drag, startPoint x: 703, startPoint y: 191, endPoint x: 703, endPoint y: 178, distance: 12.8
click at [638, 275] on button "Greiða" at bounding box center [630, 273] width 77 height 20
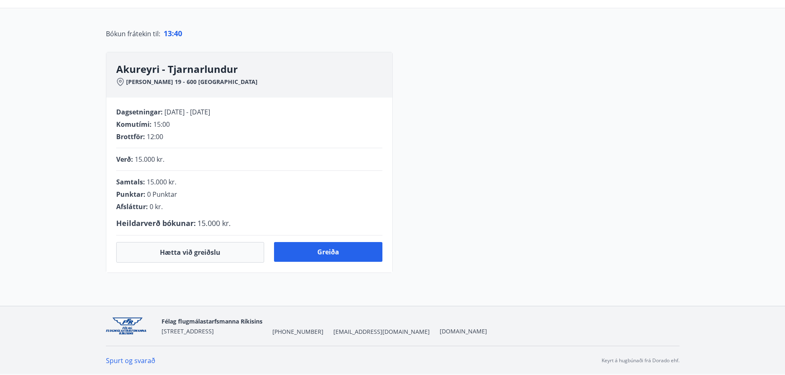
scroll to position [124, 0]
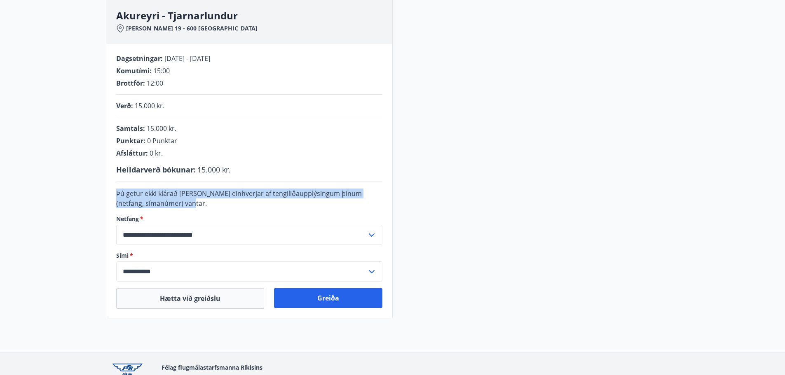
drag, startPoint x: 112, startPoint y: 192, endPoint x: 214, endPoint y: 206, distance: 103.5
click at [214, 206] on div "**********" at bounding box center [249, 181] width 286 height 275
click at [214, 206] on div "Þú getur ekki klárað kaupin ef einhverjar af tengiliðaupplýsingum þínum (netfan…" at bounding box center [249, 199] width 266 height 20
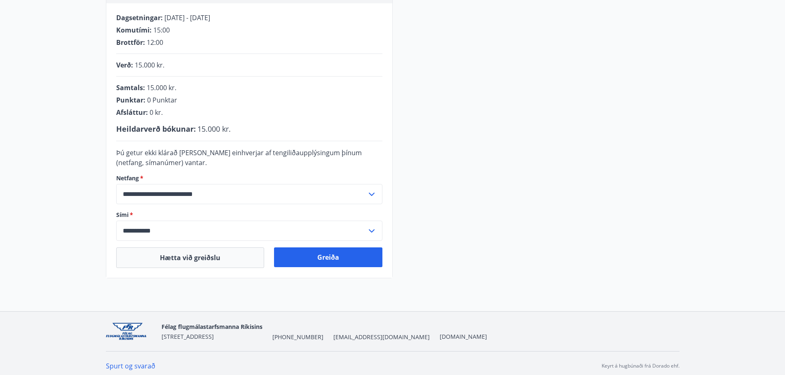
scroll to position [170, 0]
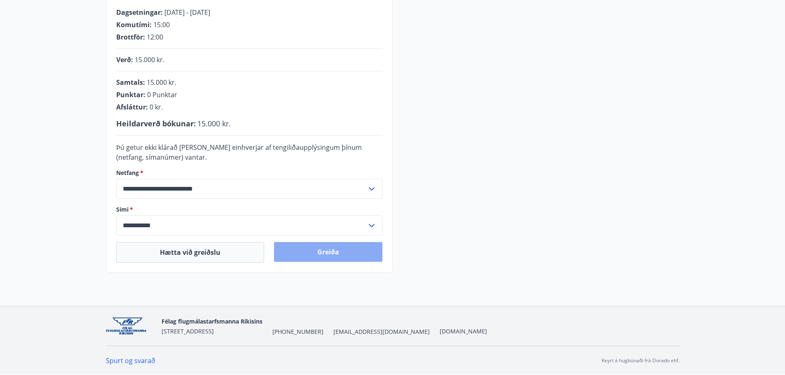
click at [326, 251] on button "Greiða" at bounding box center [328, 252] width 108 height 20
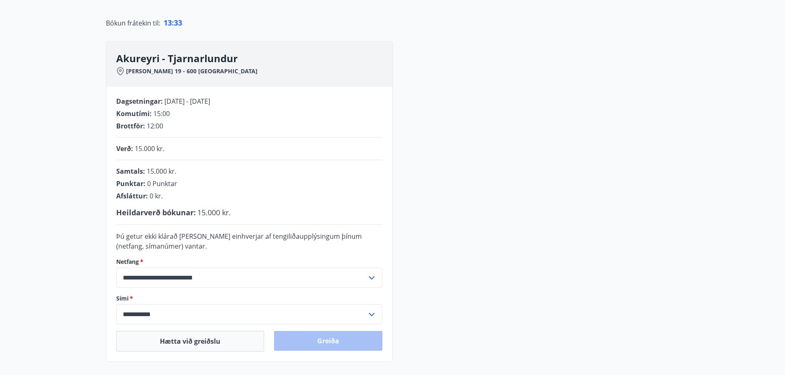
scroll to position [87, 0]
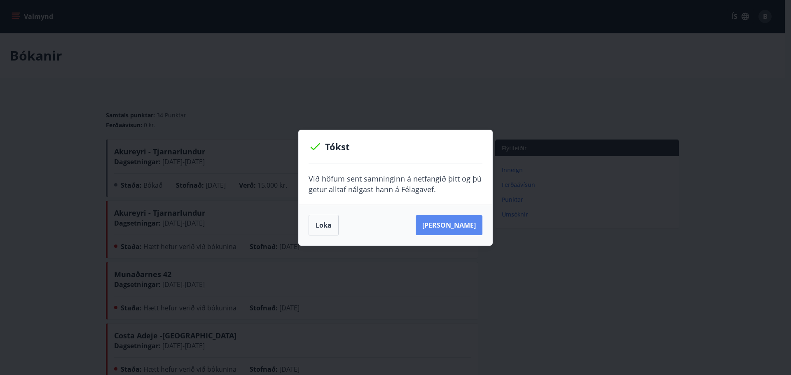
click at [460, 222] on button "[PERSON_NAME]" at bounding box center [449, 225] width 67 height 20
drag, startPoint x: 315, startPoint y: 225, endPoint x: 452, endPoint y: 126, distance: 168.4
click at [319, 225] on button "Loka" at bounding box center [323, 225] width 30 height 21
